Goal: Task Accomplishment & Management: Manage account settings

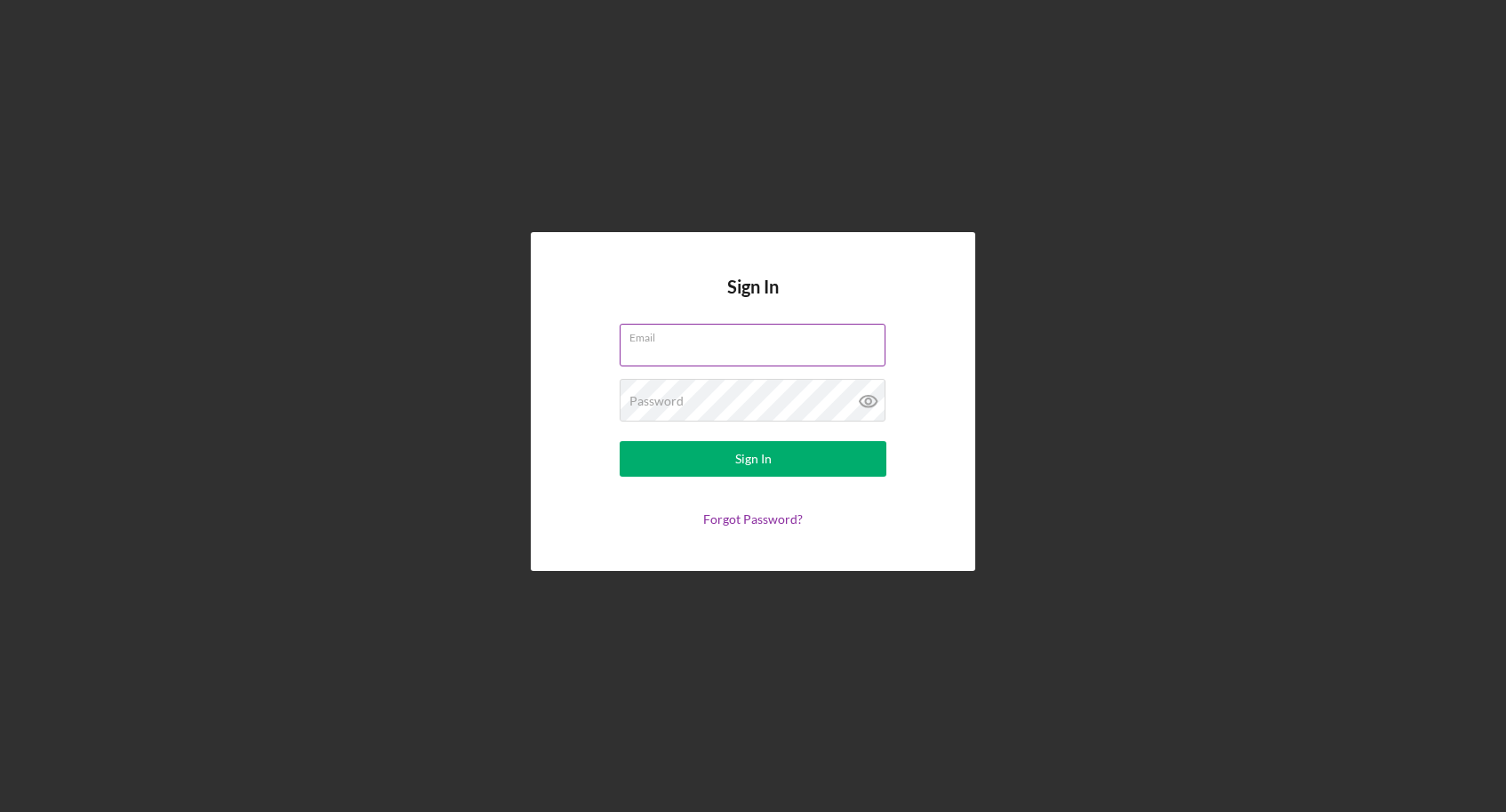
click at [765, 348] on input "Email" at bounding box center [753, 345] width 266 height 43
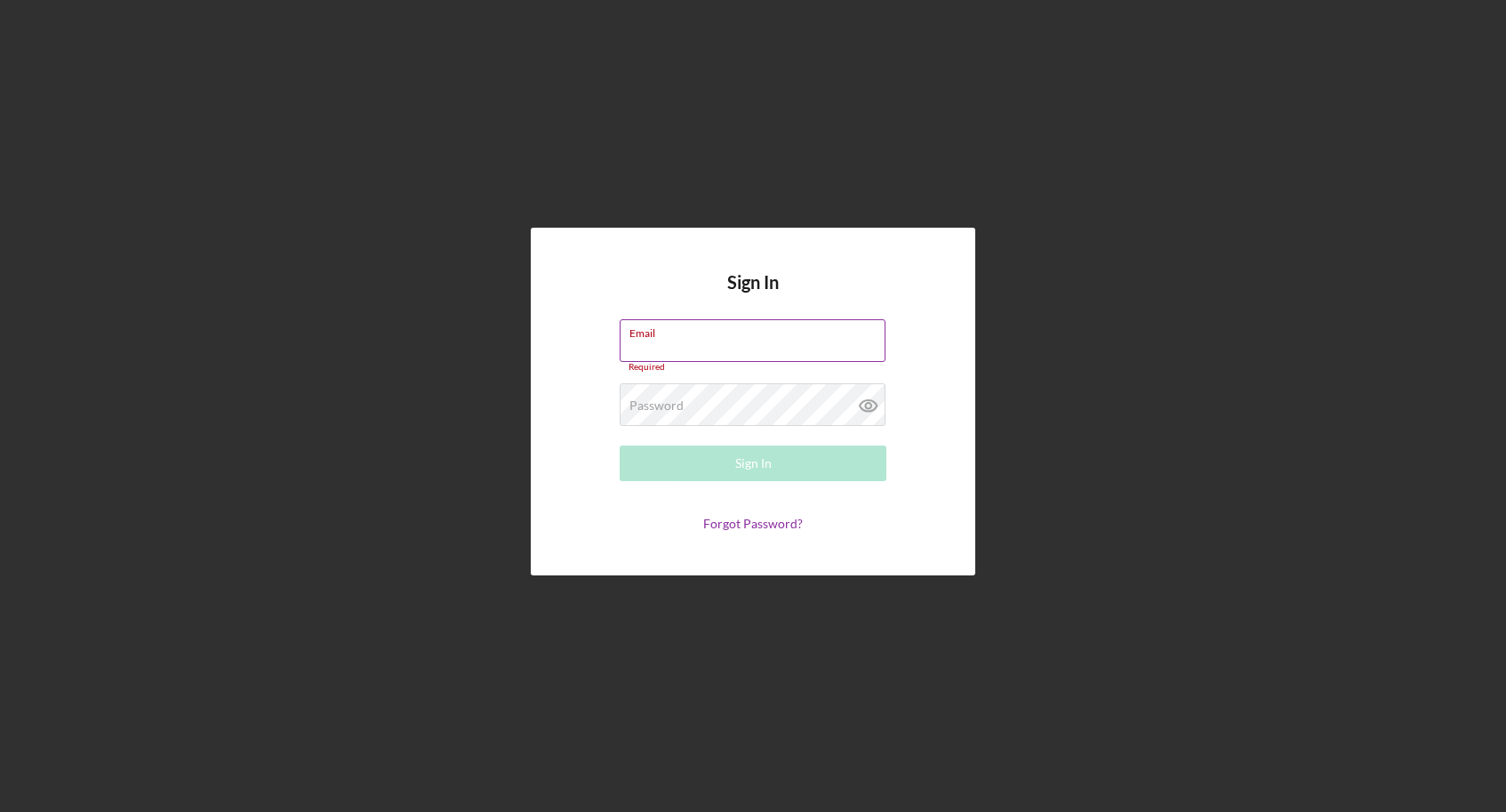
click at [742, 343] on input "Email" at bounding box center [753, 340] width 266 height 43
type input "[PERSON_NAME][EMAIL_ADDRESS][DOMAIN_NAME]"
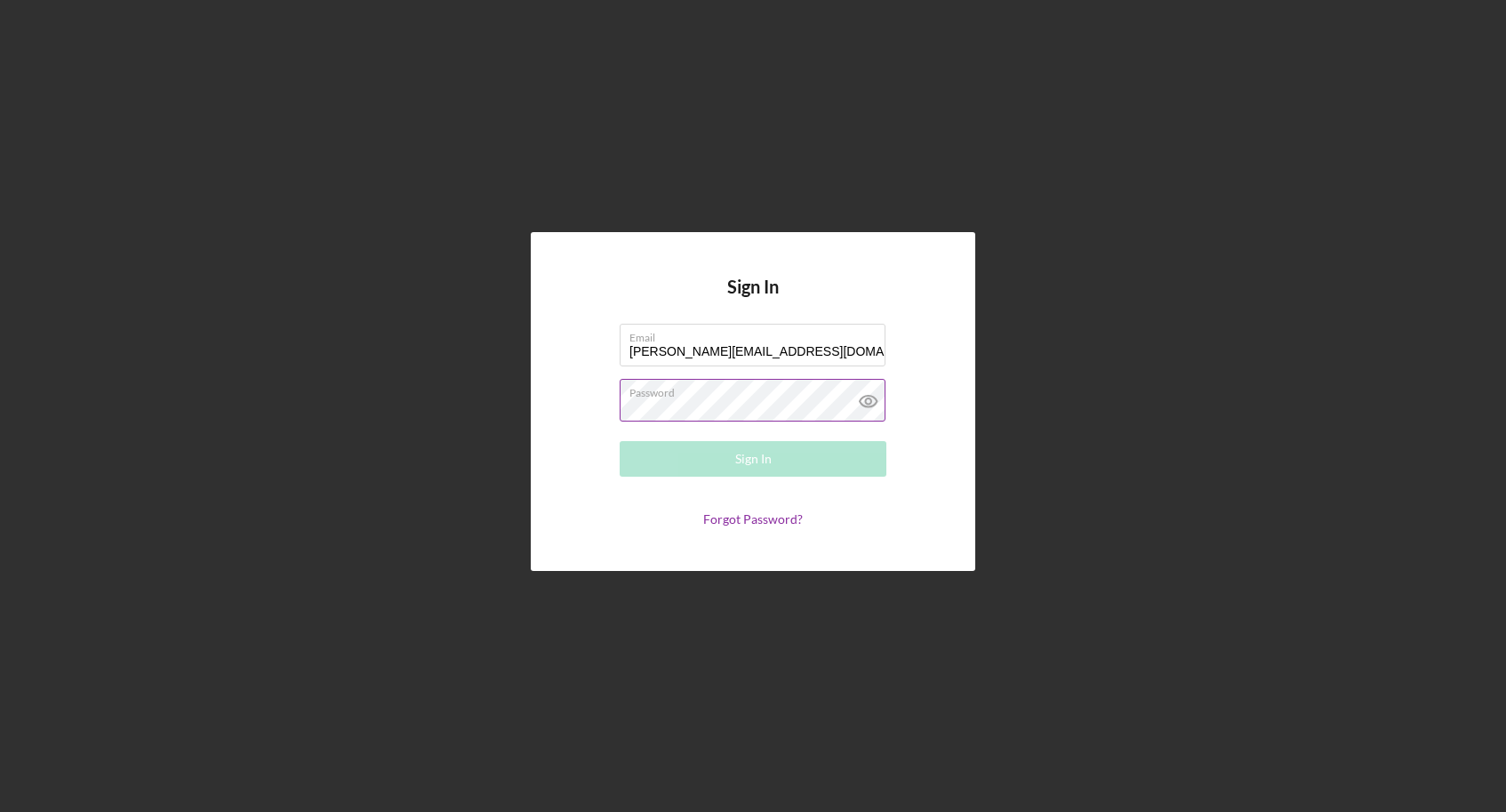
click at [761, 401] on div "Password Required" at bounding box center [753, 400] width 267 height 44
click at [763, 523] on link "Forgot Password?" at bounding box center [753, 519] width 100 height 15
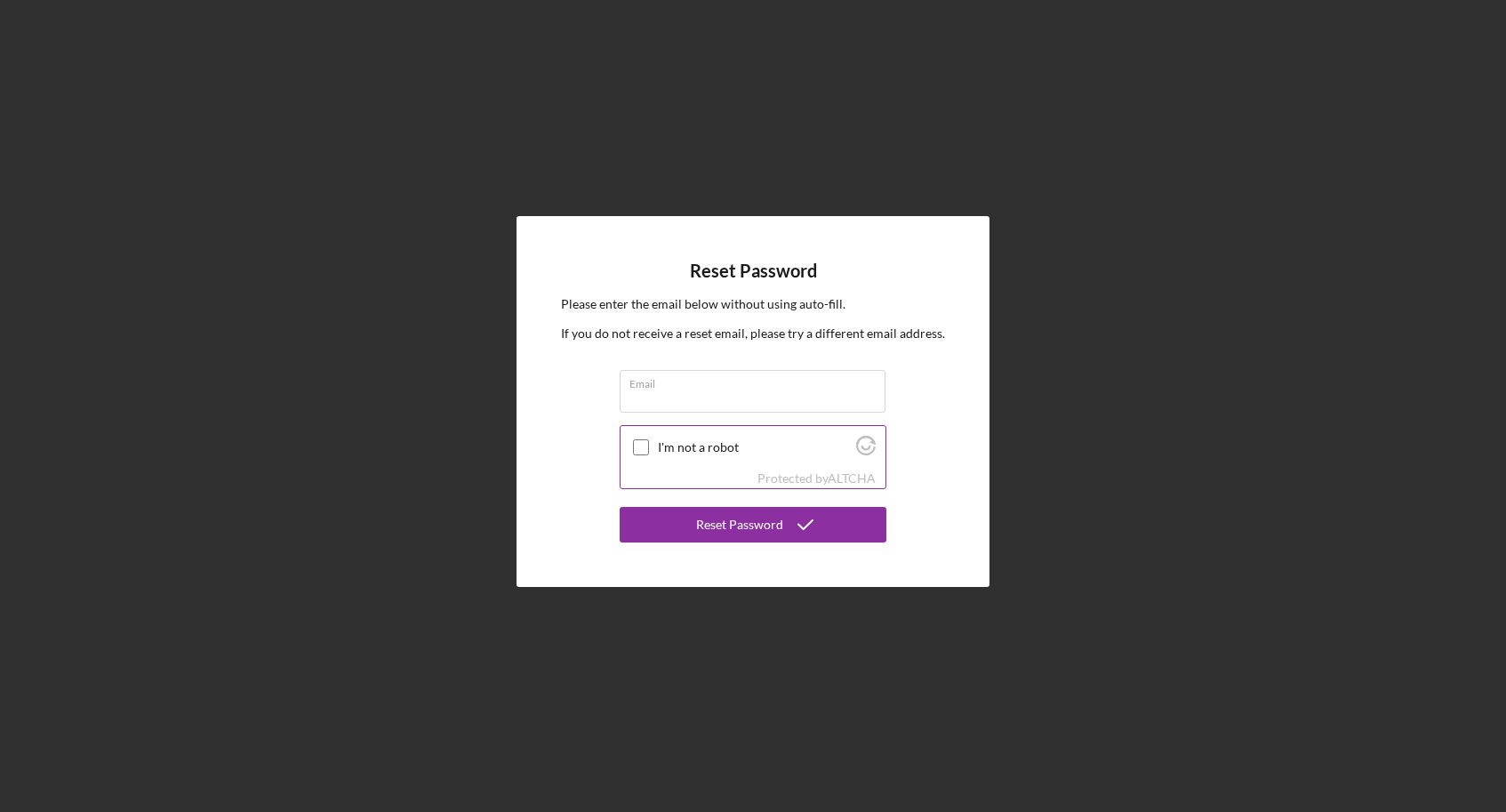
click at [757, 458] on div "I'm not a robot" at bounding box center [753, 446] width 265 height 42
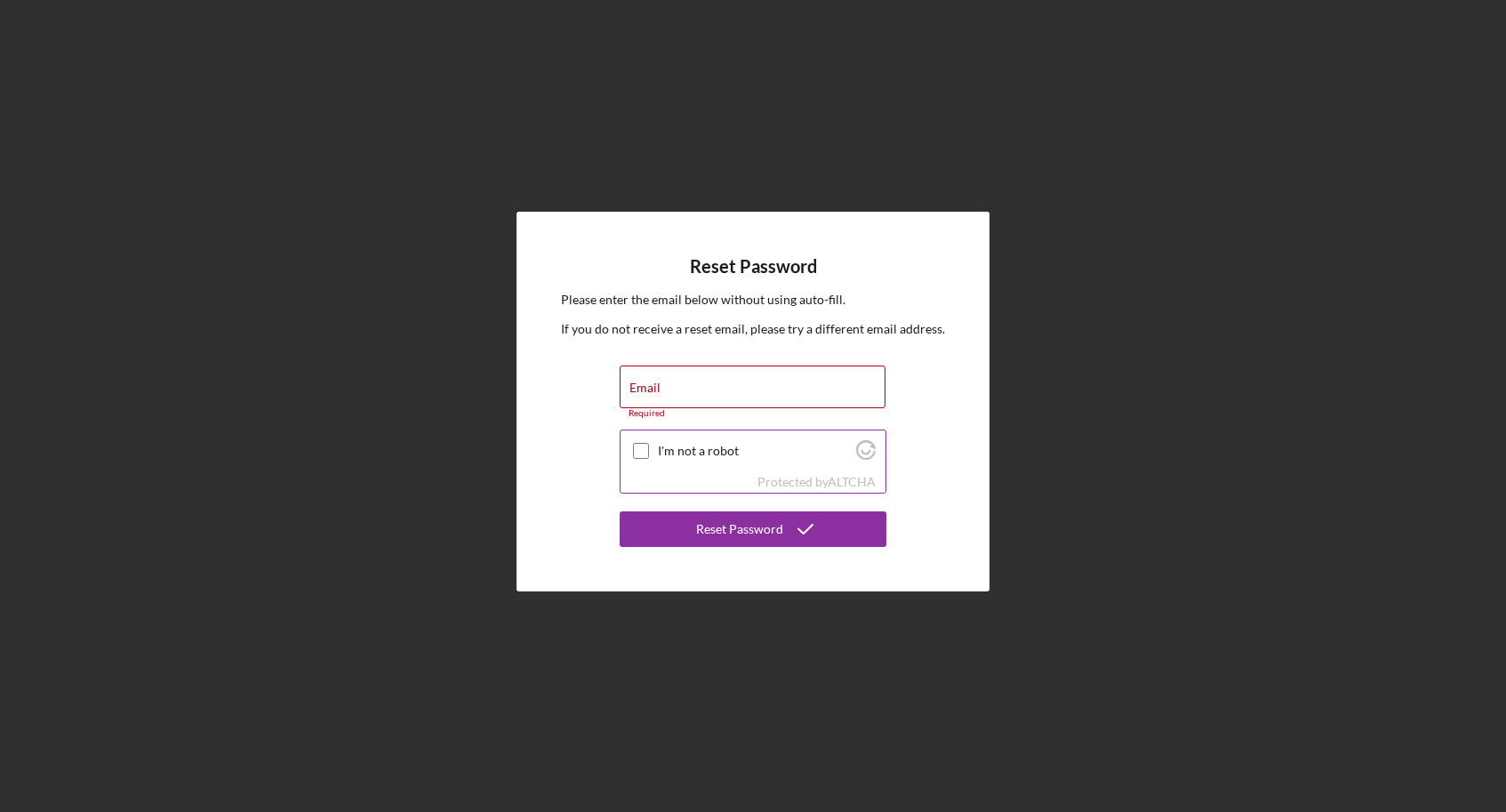
click at [667, 457] on label "I'm not a robot" at bounding box center [753, 450] width 193 height 15
click at [649, 457] on input "I'm not a robot" at bounding box center [641, 451] width 16 height 16
checkbox input "true"
click at [667, 400] on input "Email" at bounding box center [753, 386] width 266 height 43
type input "[PERSON_NAME][EMAIL_ADDRESS][DOMAIN_NAME]"
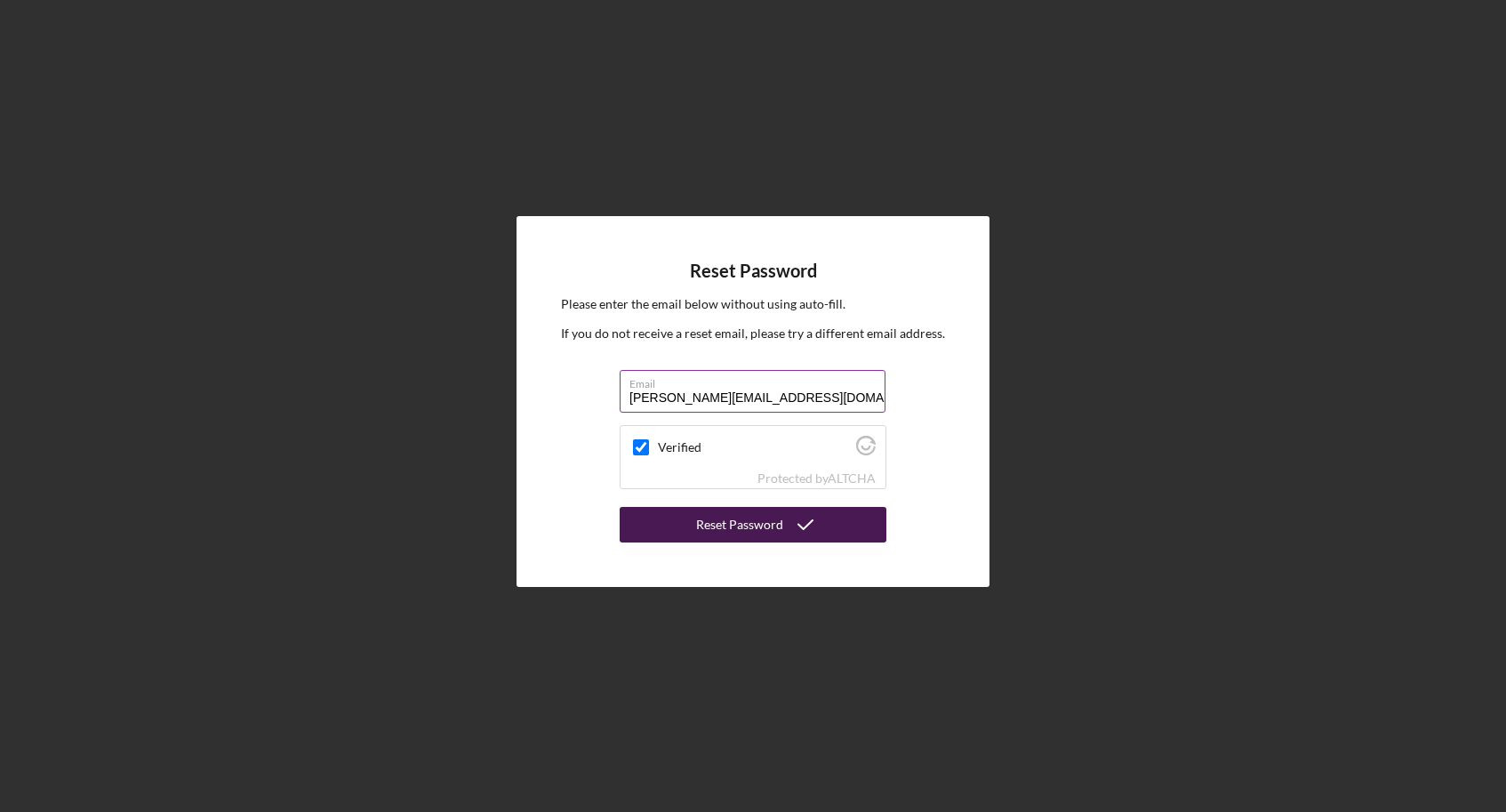
drag, startPoint x: 745, startPoint y: 526, endPoint x: 671, endPoint y: 522, distance: 74.1
click at [745, 526] on div "Reset Password" at bounding box center [740, 524] width 87 height 35
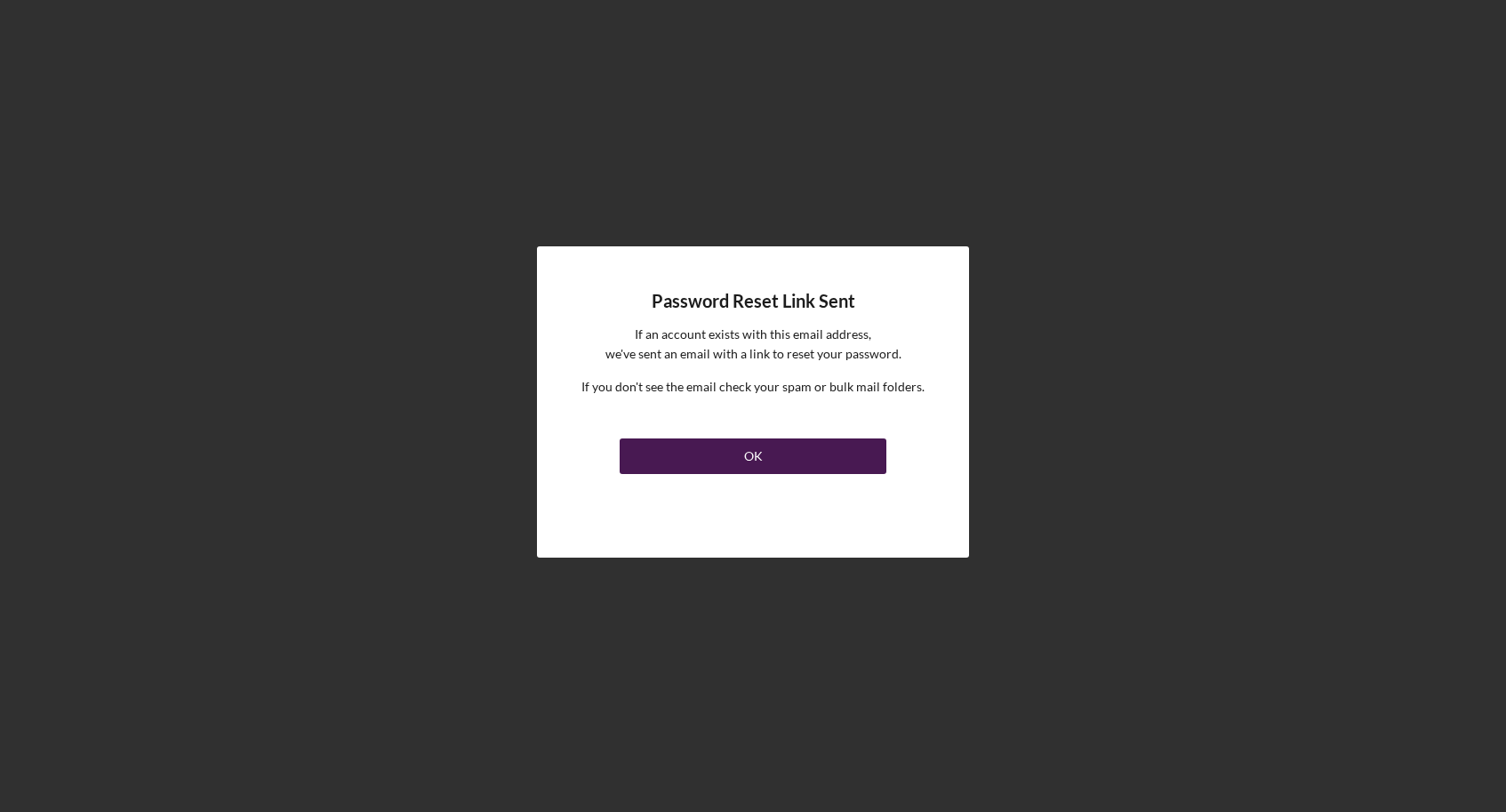
click at [726, 441] on button "OK" at bounding box center [753, 456] width 267 height 35
